Goal: Check status: Check status

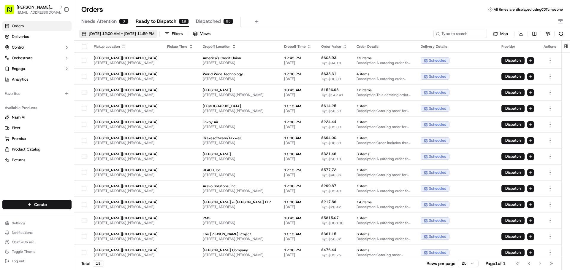
click at [84, 36] on button "[DATE] 12:00 AM - [DATE] 11:59 PM" at bounding box center [118, 34] width 78 height 8
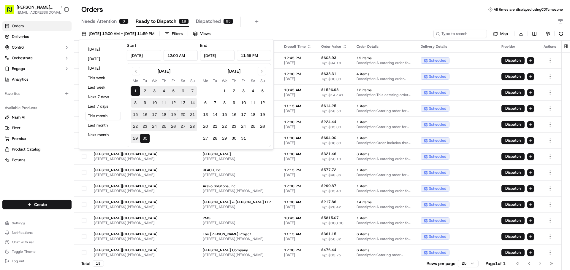
click at [173, 115] on button "19" at bounding box center [173, 114] width 9 height 9
type input "[DATE]"
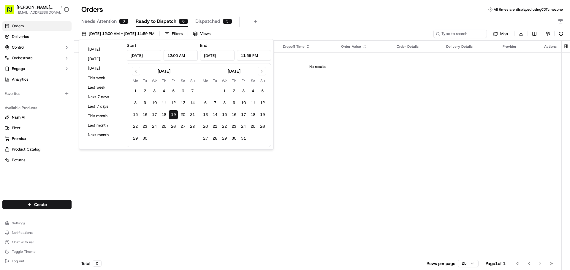
click at [179, 166] on div "Pickup Location Pickup Time Dropoff Location Dropoff Time Order Value Order Det…" at bounding box center [317, 149] width 487 height 217
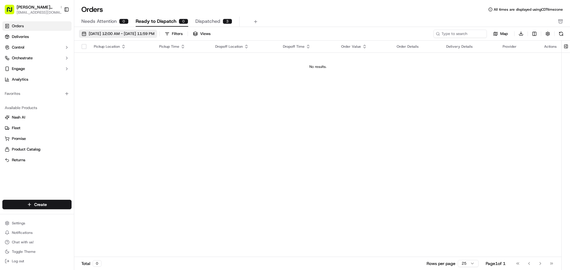
click at [83, 34] on button "[DATE] 12:00 AM - [DATE] 11:59 PM" at bounding box center [118, 34] width 78 height 8
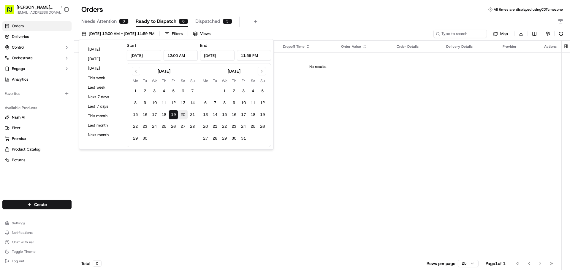
click at [182, 115] on button "20" at bounding box center [182, 114] width 9 height 9
type input "[DATE]"
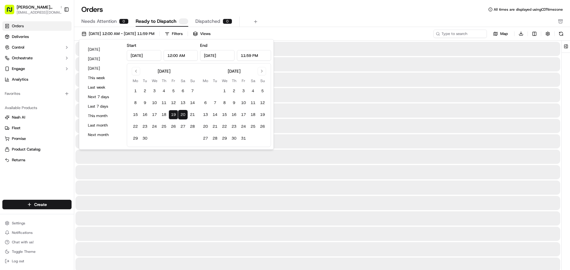
click at [182, 115] on button "20" at bounding box center [182, 114] width 9 height 9
type input "[DATE]"
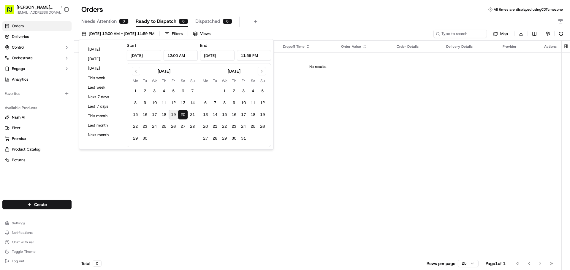
click at [177, 166] on div "Pickup Location Pickup Time Dropoff Location Dropoff Time Order Value Order Det…" at bounding box center [317, 149] width 487 height 217
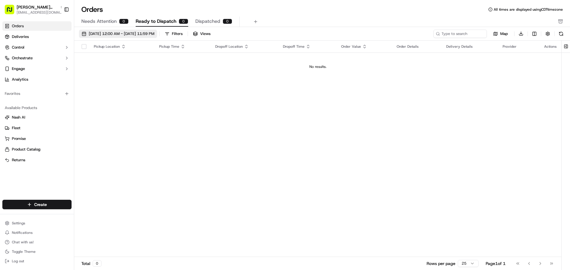
click at [83, 34] on button "[DATE] 12:00 AM - [DATE] 11:59 PM" at bounding box center [118, 34] width 78 height 8
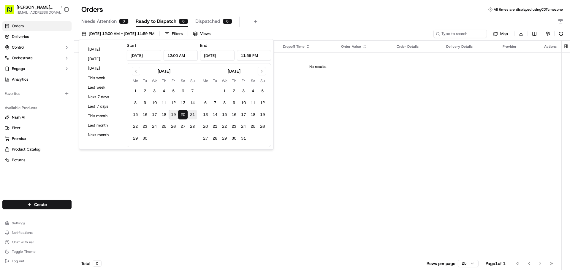
click at [192, 115] on button "21" at bounding box center [192, 114] width 9 height 9
type input "[DATE]"
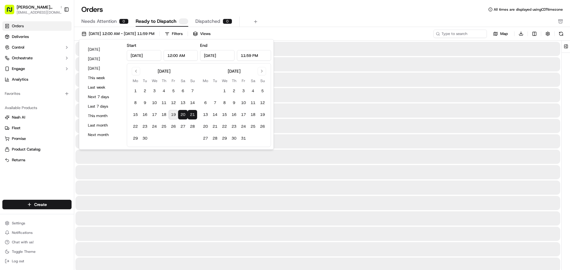
click at [192, 115] on button "21" at bounding box center [192, 114] width 9 height 9
type input "[DATE]"
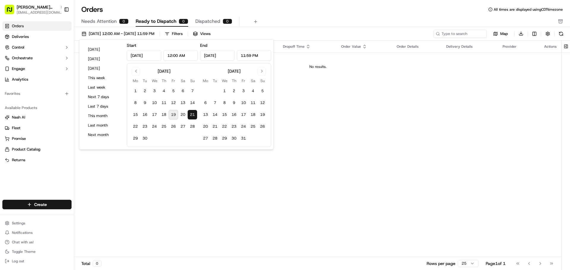
click at [189, 153] on div "Pickup Location Pickup Time Dropoff Location Dropoff Time Order Value Order Det…" at bounding box center [317, 149] width 487 height 217
